Goal: Entertainment & Leisure: Browse casually

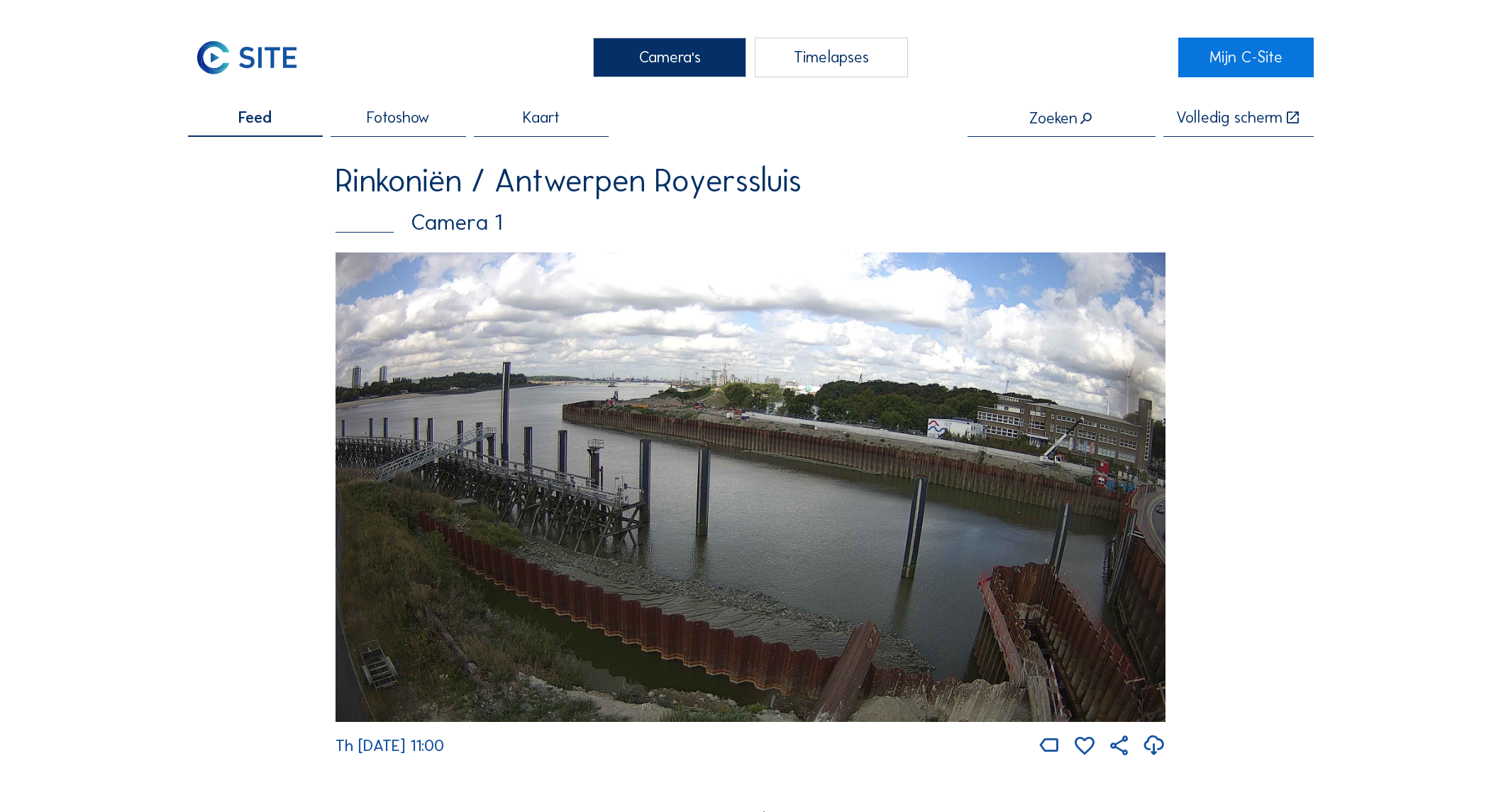
scroll to position [1912, 0]
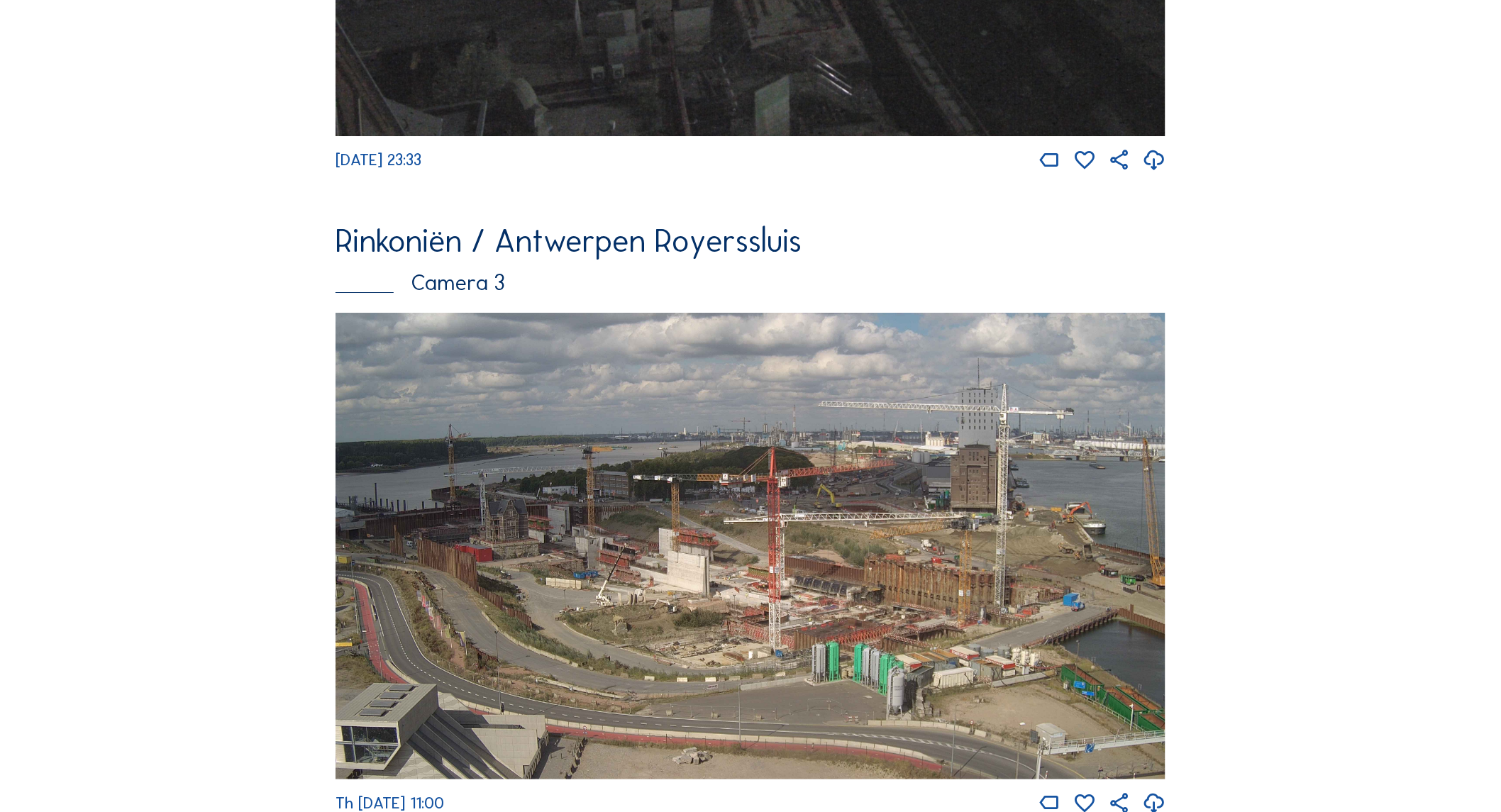
click at [62, 178] on div "Camera's Timelapses Mijn C-Site Feed Fotoshow Kaart Zoeken Volledig scherm Rink…" at bounding box center [750, 156] width 1501 height 4135
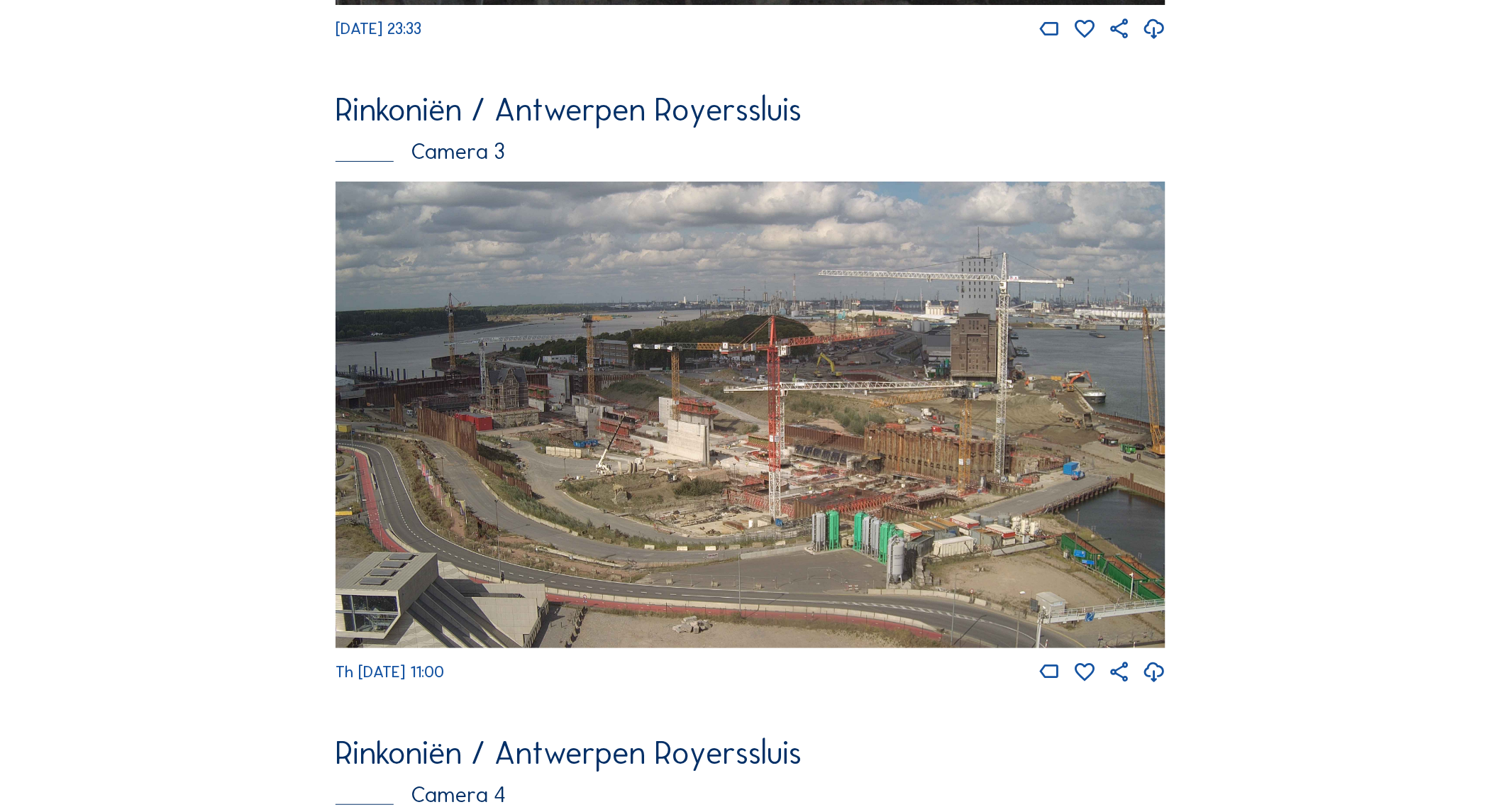
scroll to position [1991, 0]
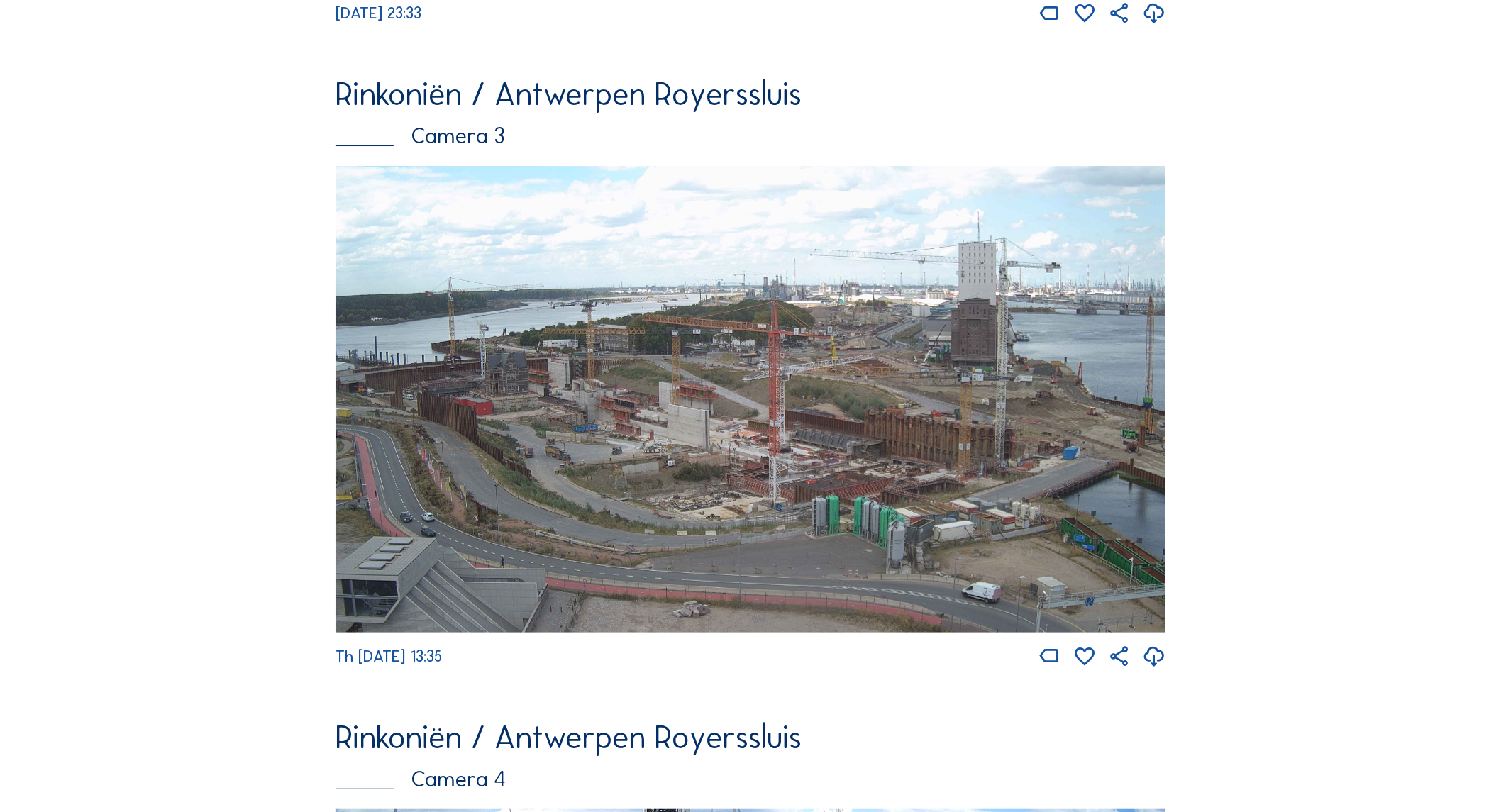
scroll to position [2128, 0]
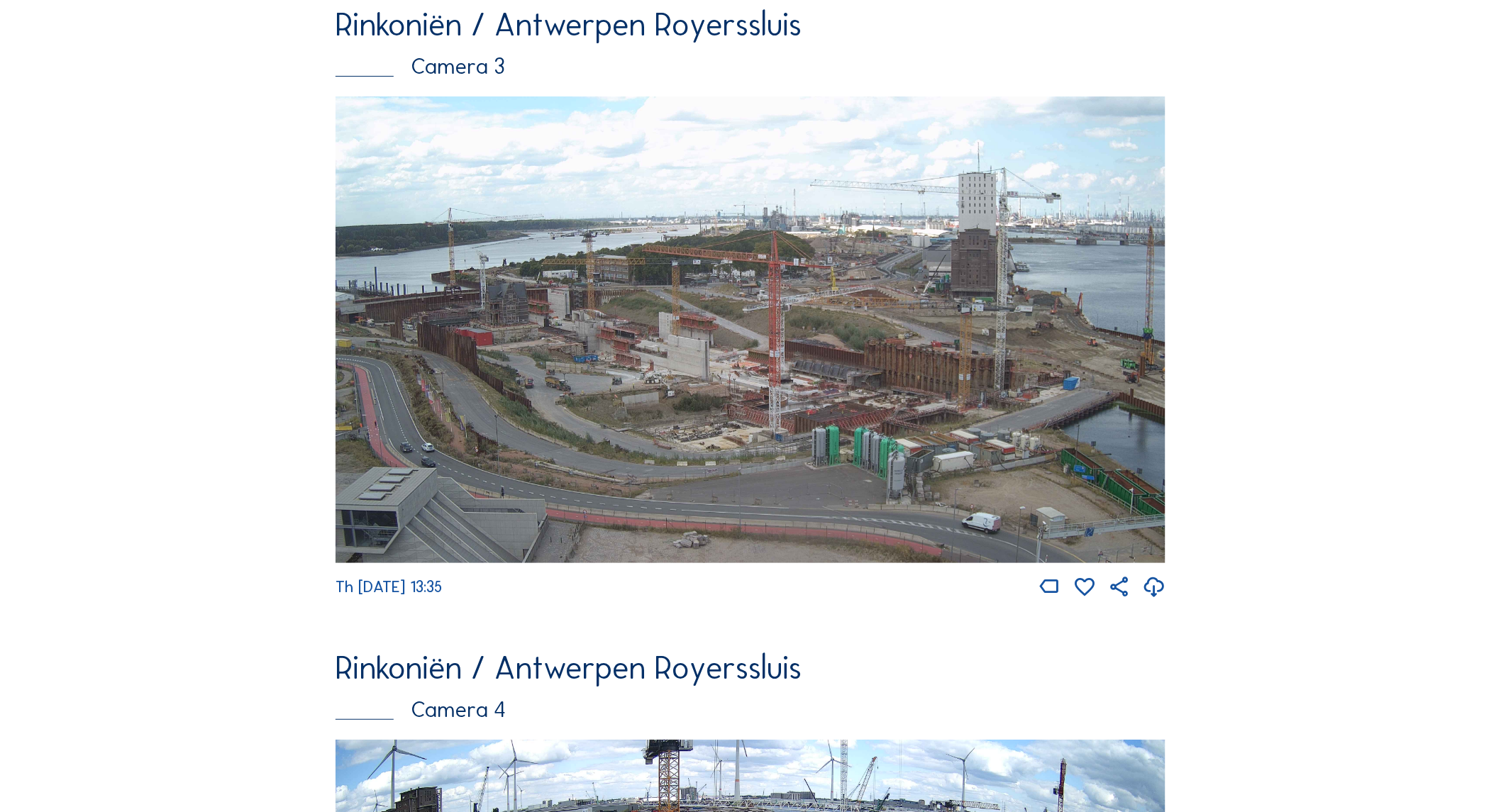
click at [418, 336] on img at bounding box center [750, 329] width 830 height 466
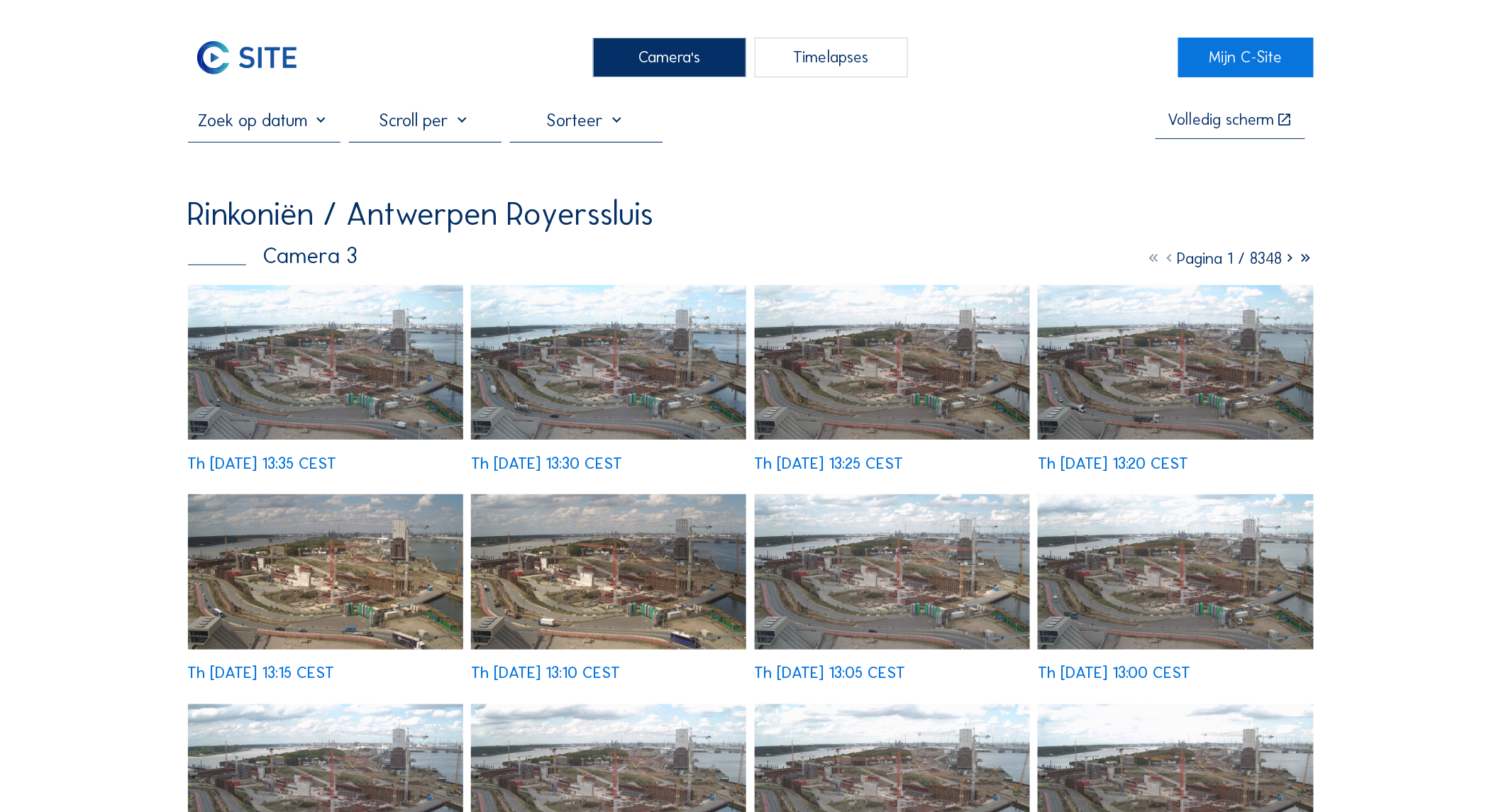
click at [366, 307] on img at bounding box center [326, 362] width 275 height 155
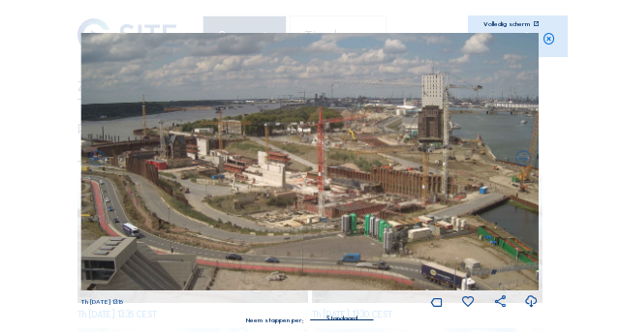
click at [149, 175] on img at bounding box center [309, 162] width 458 height 258
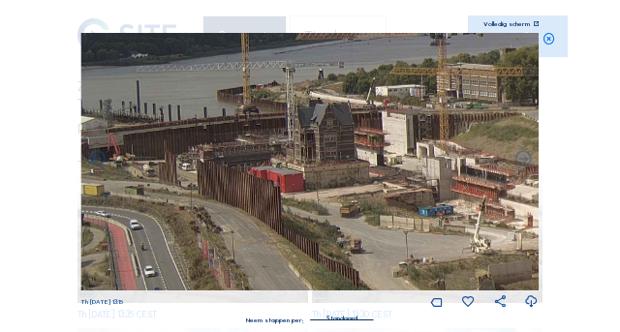
drag, startPoint x: 116, startPoint y: 174, endPoint x: 221, endPoint y: 175, distance: 104.6
click at [221, 175] on img at bounding box center [309, 162] width 458 height 258
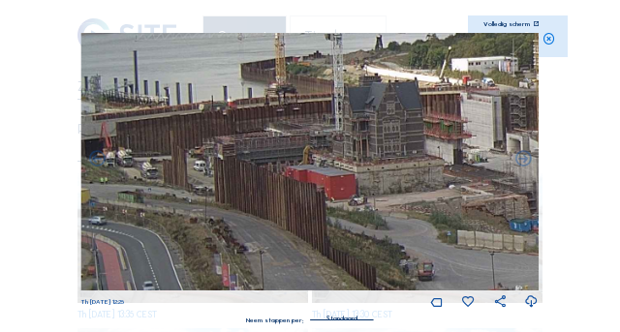
click at [550, 44] on icon at bounding box center [548, 39] width 13 height 13
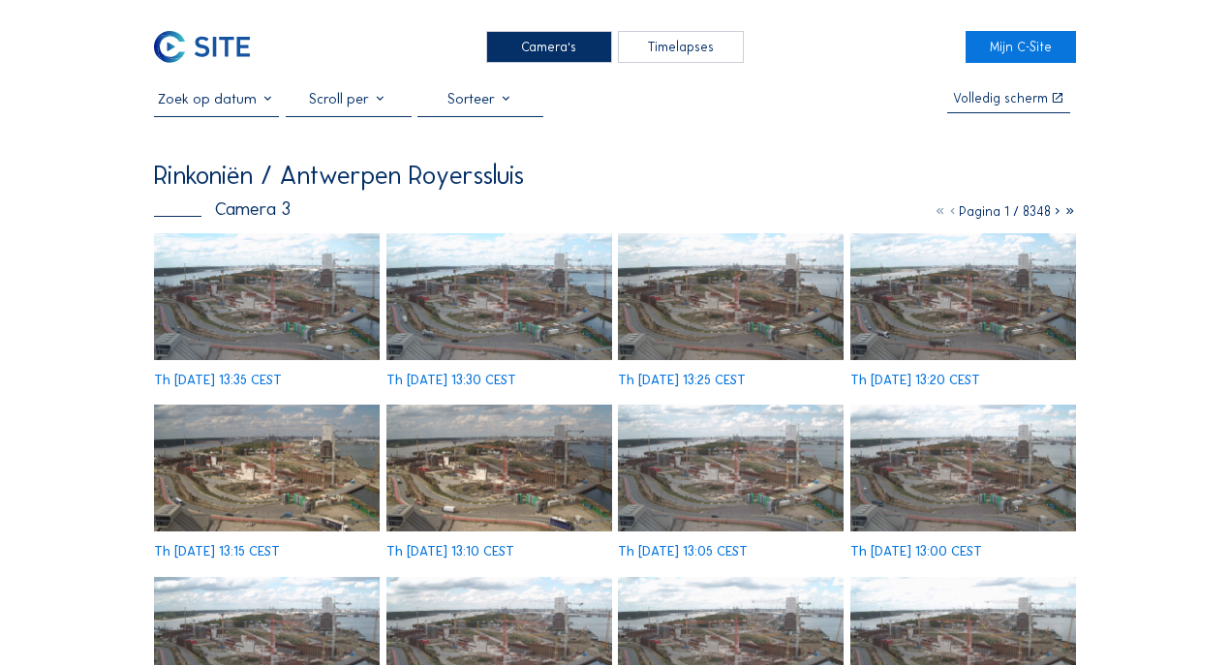
click at [161, 229] on div "Rinkoniën / [GEOGRAPHIC_DATA] Royerssluis Camera 3 Pagina 1 / 8348 Th [DATE] 13…" at bounding box center [615, 532] width 923 height 739
click at [159, 229] on div "Rinkoniën / [GEOGRAPHIC_DATA] Royerssluis Camera 3 Pagina 1 / 8348 Th [DATE] 13…" at bounding box center [615, 532] width 923 height 739
